Goal: Information Seeking & Learning: Understand process/instructions

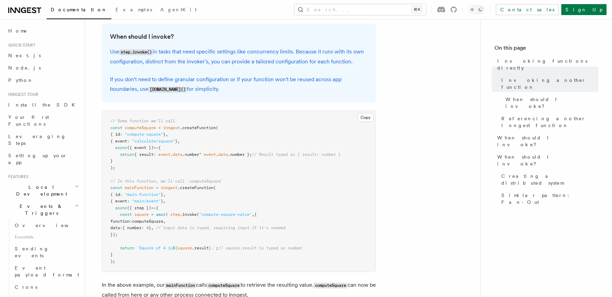
scroll to position [187, 0]
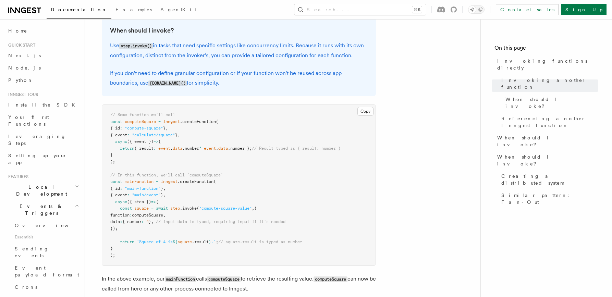
drag, startPoint x: 222, startPoint y: 231, endPoint x: 235, endPoint y: 201, distance: 33.1
click at [235, 201] on pre "// Some function we'll call const computeSquare = inngest .createFunction ( { i…" at bounding box center [238, 185] width 273 height 161
click at [256, 171] on pre "// Some function we'll call const computeSquare = inngest .createFunction ( { i…" at bounding box center [238, 185] width 273 height 161
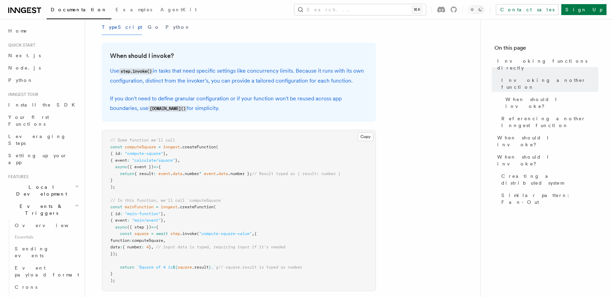
scroll to position [160, 0]
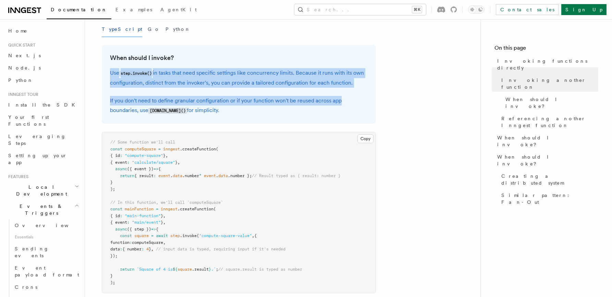
drag, startPoint x: 107, startPoint y: 74, endPoint x: 347, endPoint y: 99, distance: 241.9
click at [347, 99] on div "When should I invoke? Use step.invoke() in tasks that need specific settings li…" at bounding box center [239, 84] width 274 height 79
click at [347, 99] on p "If you don't need to define granular configuration or if your function won't be…" at bounding box center [239, 106] width 258 height 20
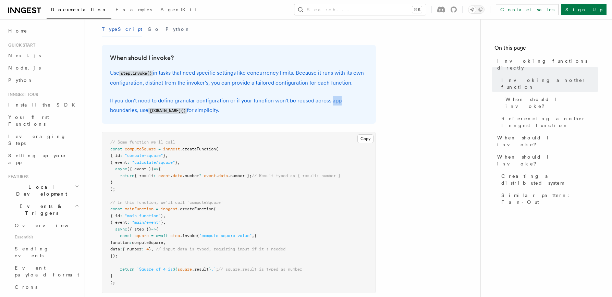
click at [347, 99] on p "If you don't need to define granular configuration or if your function won't be…" at bounding box center [239, 106] width 258 height 20
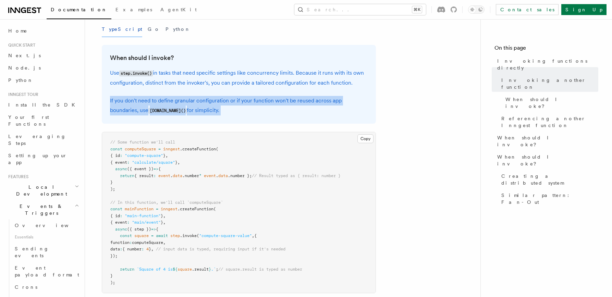
click at [347, 99] on p "If you don't need to define granular configuration or if your function won't be…" at bounding box center [239, 106] width 258 height 20
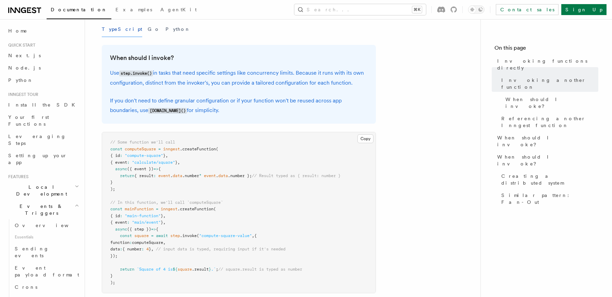
click at [347, 87] on p "Use step.invoke() in tasks that need specific settings like concurrency limits.…" at bounding box center [239, 78] width 258 height 20
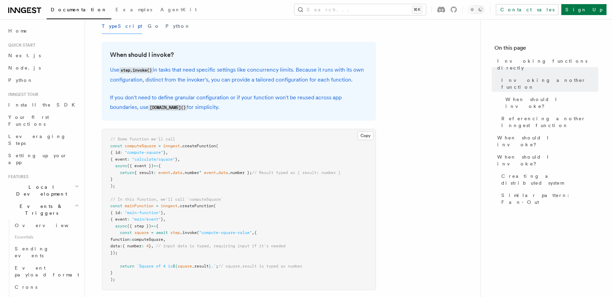
scroll to position [168, 0]
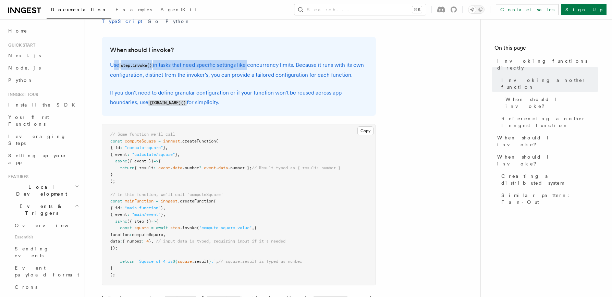
drag, startPoint x: 113, startPoint y: 63, endPoint x: 249, endPoint y: 65, distance: 135.7
click at [249, 65] on p "Use step.invoke() in tasks that need specific settings like concurrency limits.…" at bounding box center [239, 70] width 258 height 20
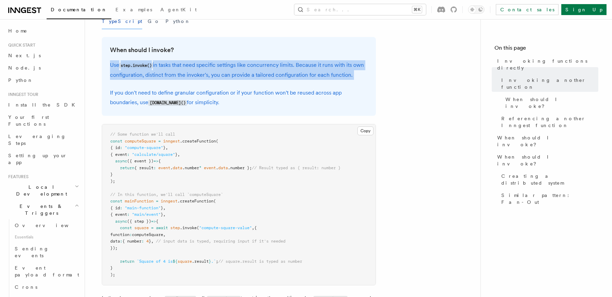
click at [249, 65] on p "Use step.invoke() in tasks that need specific settings like concurrency limits.…" at bounding box center [239, 70] width 258 height 20
click at [266, 73] on p "Use step.invoke() in tasks that need specific settings like concurrency limits.…" at bounding box center [239, 70] width 258 height 20
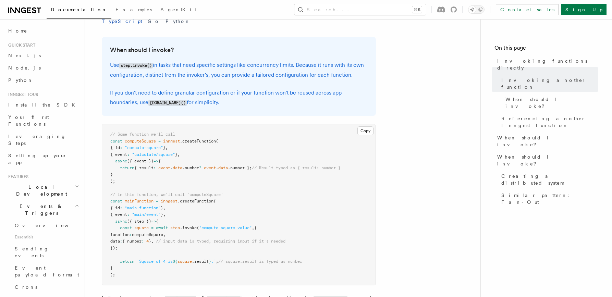
click at [222, 63] on p "Use step.invoke() in tasks that need specific settings like concurrency limits.…" at bounding box center [239, 70] width 258 height 20
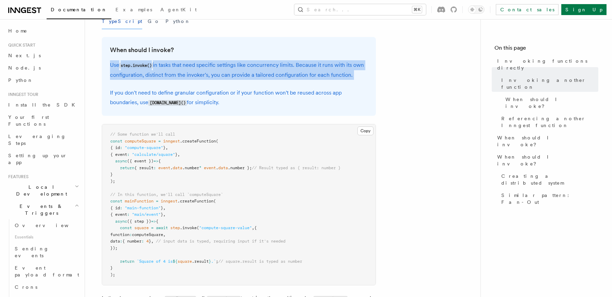
click at [222, 63] on p "Use step.invoke() in tasks that need specific settings like concurrency limits.…" at bounding box center [239, 70] width 258 height 20
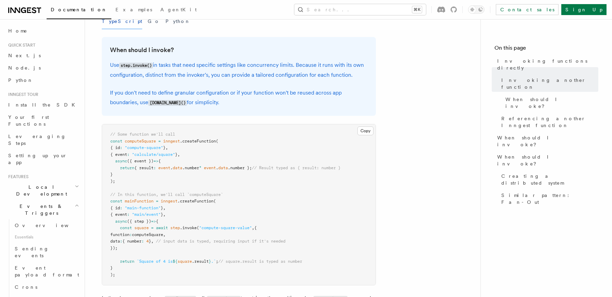
click at [183, 66] on p "Use step.invoke() in tasks that need specific settings like concurrency limits.…" at bounding box center [239, 70] width 258 height 20
drag, startPoint x: 158, startPoint y: 66, endPoint x: 355, endPoint y: 74, distance: 197.2
click at [355, 74] on p "Use step.invoke() in tasks that need specific settings like concurrency limits.…" at bounding box center [239, 70] width 258 height 20
click at [212, 90] on p "If you don't need to define granular configuration or if your function won't be…" at bounding box center [239, 98] width 258 height 20
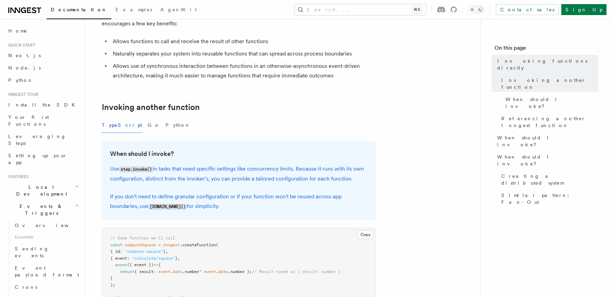
scroll to position [0, 0]
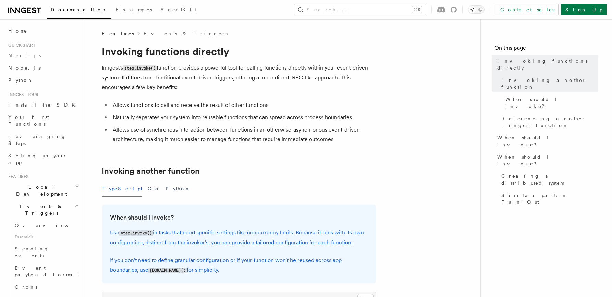
drag, startPoint x: 171, startPoint y: 65, endPoint x: 320, endPoint y: 87, distance: 150.3
click at [320, 87] on p "Inngest's step.invoke() function provides a powerful tool for calling functions…" at bounding box center [239, 77] width 274 height 29
click at [216, 103] on li "Allows functions to call and receive the result of other functions" at bounding box center [243, 105] width 265 height 10
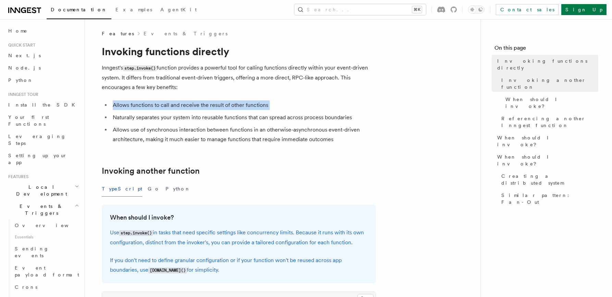
click at [216, 103] on li "Allows functions to call and receive the result of other functions" at bounding box center [243, 105] width 265 height 10
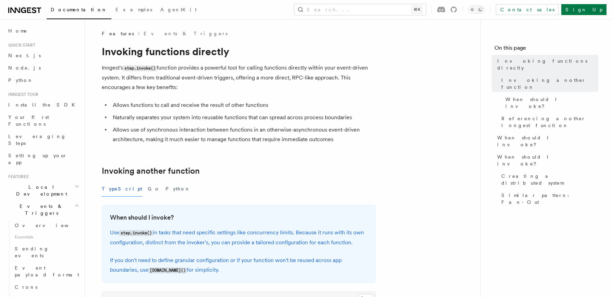
drag, startPoint x: 123, startPoint y: 114, endPoint x: 231, endPoint y: 115, distance: 107.3
click at [231, 115] on li "Naturally separates your system into reusable functions that can spread across …" at bounding box center [243, 118] width 265 height 10
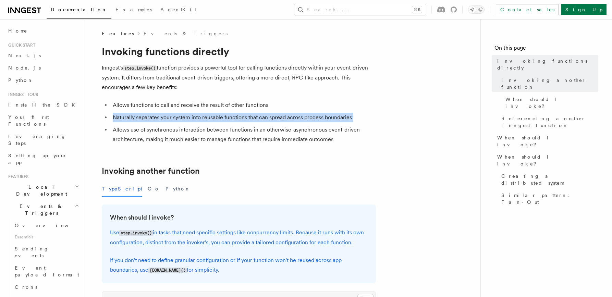
click at [231, 115] on li "Naturally separates your system into reusable functions that can spread across …" at bounding box center [243, 118] width 265 height 10
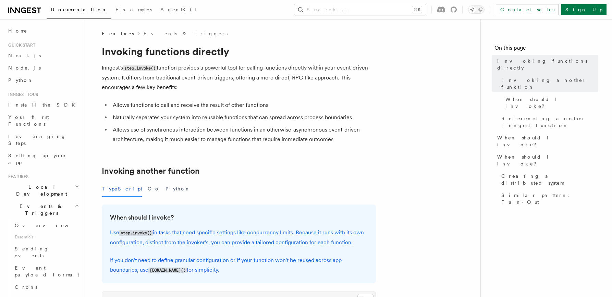
click at [262, 106] on li "Allows functions to call and receive the result of other functions" at bounding box center [243, 105] width 265 height 10
click at [278, 127] on li "Allows use of synchronous interaction between functions in an otherwise-asynchr…" at bounding box center [243, 134] width 265 height 19
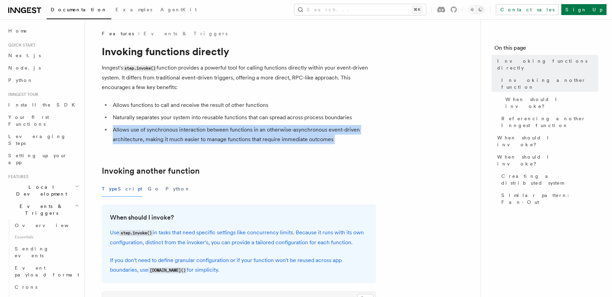
click at [278, 127] on li "Allows use of synchronous interaction between functions in an otherwise-asynchr…" at bounding box center [243, 134] width 265 height 19
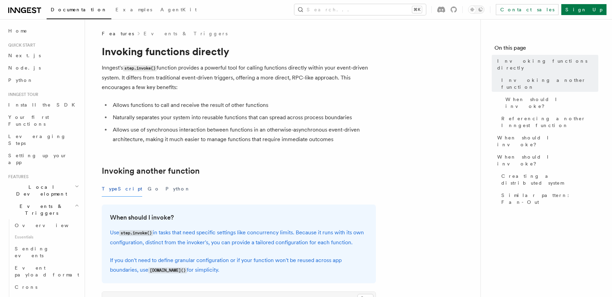
click at [318, 132] on li "Allows use of synchronous interaction between functions in an otherwise-asynchr…" at bounding box center [243, 134] width 265 height 19
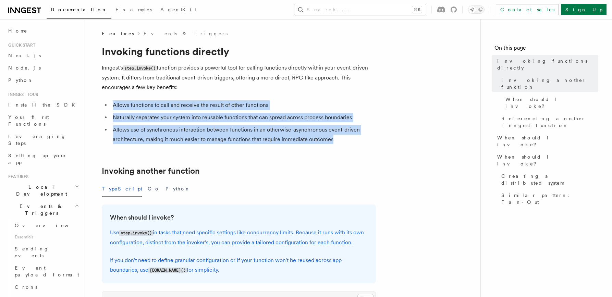
drag, startPoint x: 353, startPoint y: 137, endPoint x: 110, endPoint y: 105, distance: 245.4
click at [110, 105] on ul "Allows functions to call and receive the result of other functions Naturally se…" at bounding box center [239, 122] width 274 height 44
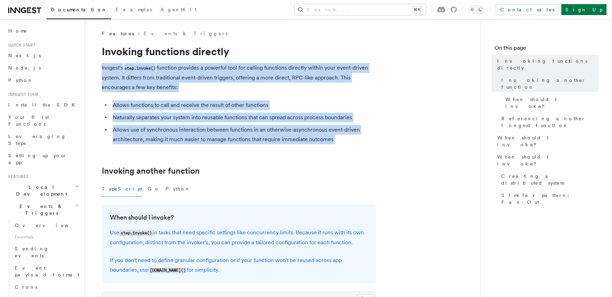
drag, startPoint x: 329, startPoint y: 146, endPoint x: 100, endPoint y: 69, distance: 241.9
copy article "Inngest's step.invoke() function provides a powerful tool for calling functions…"
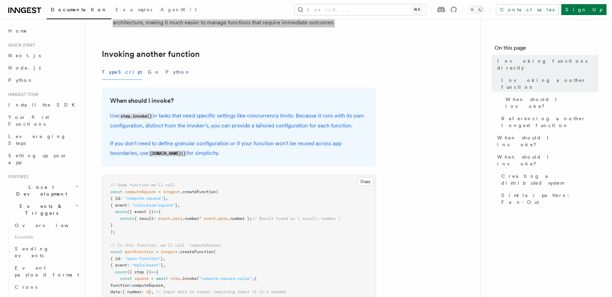
scroll to position [120, 0]
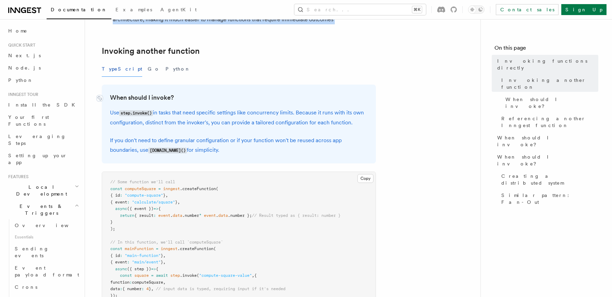
drag, startPoint x: 224, startPoint y: 152, endPoint x: 110, endPoint y: 96, distance: 127.5
click at [110, 96] on div "When should I invoke? Use step.invoke() in tasks that need specific settings li…" at bounding box center [239, 124] width 274 height 79
copy div "When should I invoke? Use step.invoke() in tasks that need specific settings li…"
